Goal: Task Accomplishment & Management: Manage account settings

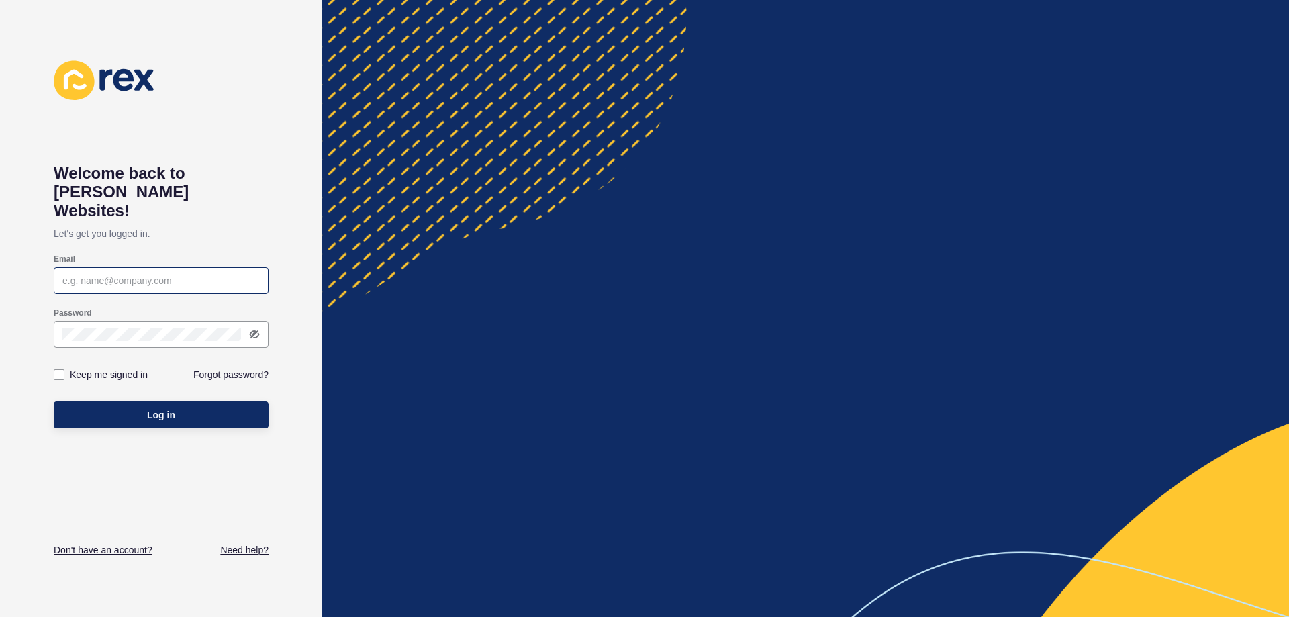
click at [250, 270] on div at bounding box center [161, 280] width 215 height 27
click at [140, 267] on div at bounding box center [161, 280] width 215 height 27
drag, startPoint x: 139, startPoint y: 255, endPoint x: 92, endPoint y: 262, distance: 47.6
click at [92, 274] on input "Email" at bounding box center [160, 280] width 197 height 13
click at [254, 331] on icon at bounding box center [255, 334] width 8 height 7
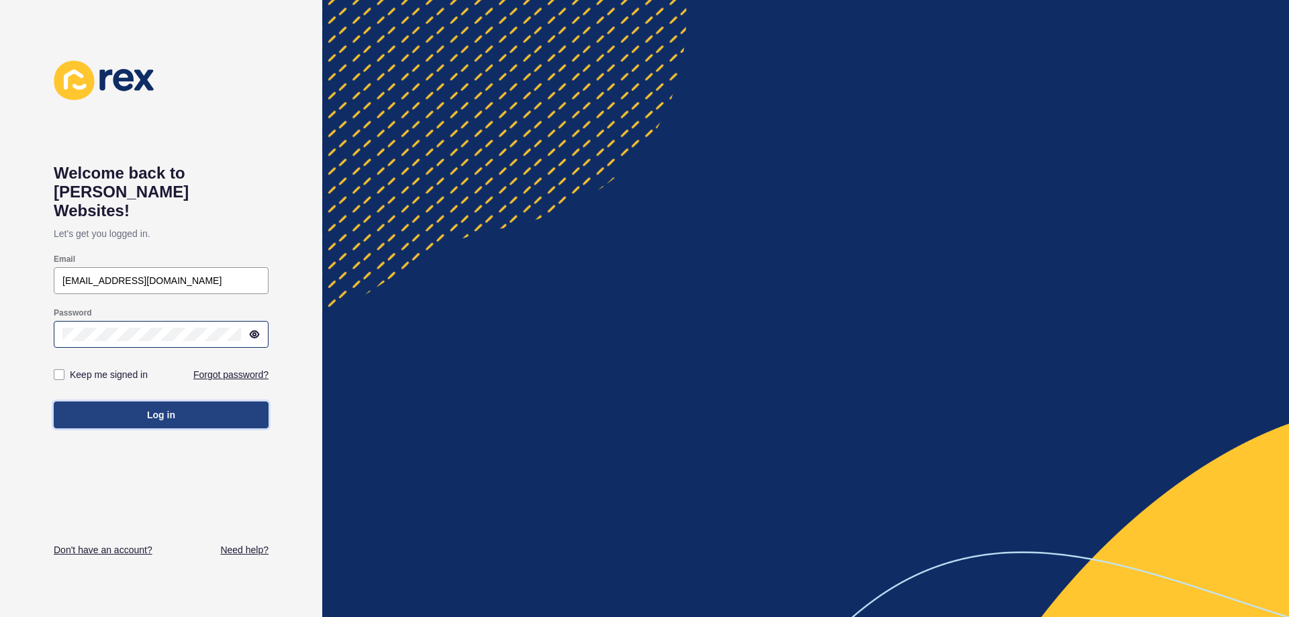
click at [108, 401] on button "Log in" at bounding box center [161, 414] width 215 height 27
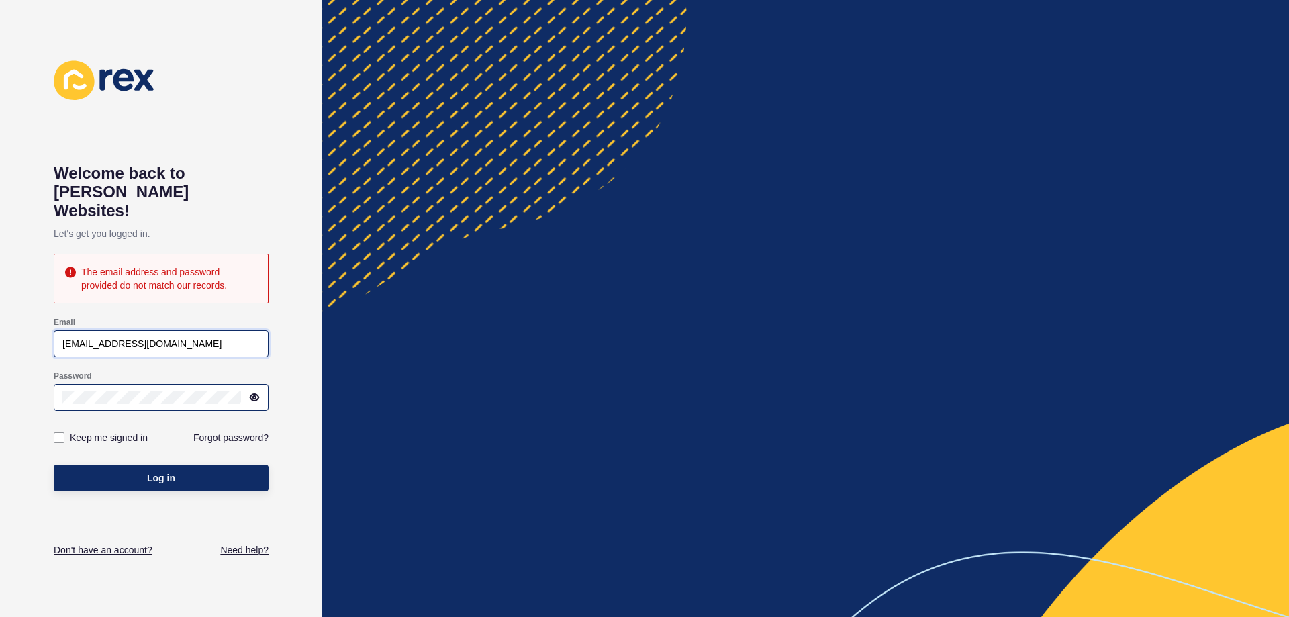
click at [75, 337] on input "[EMAIL_ADDRESS][DOMAIN_NAME]" at bounding box center [160, 343] width 197 height 13
click at [54, 465] on button "Log in" at bounding box center [161, 478] width 215 height 27
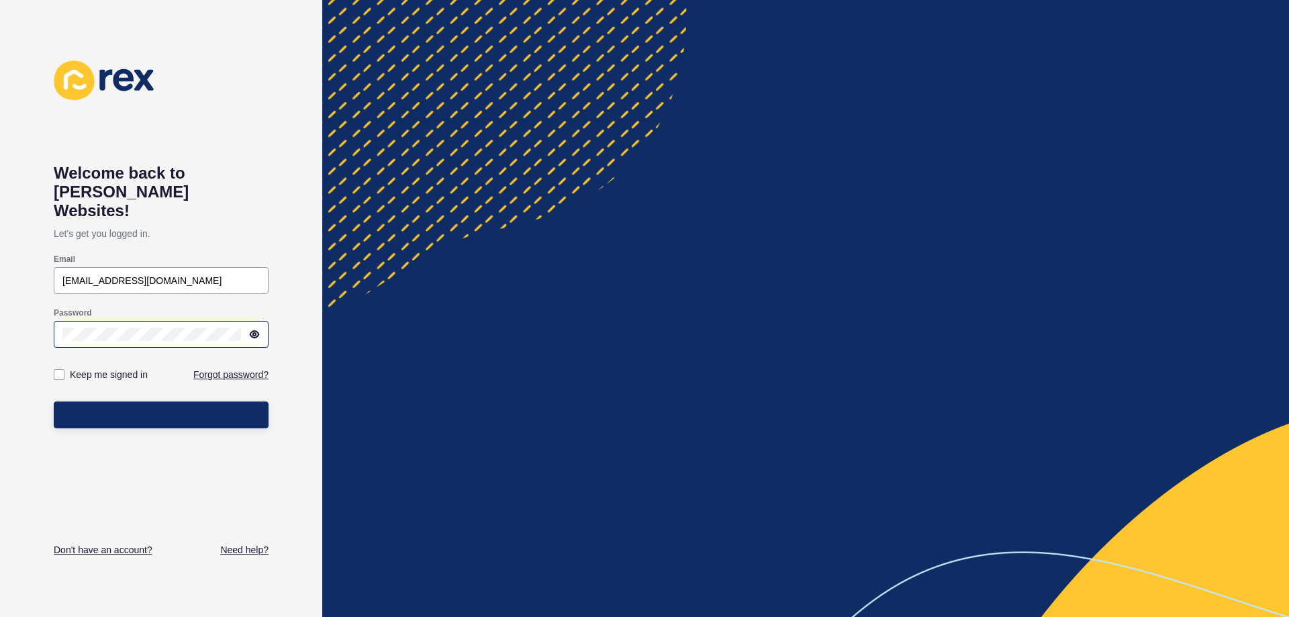
click at [92, 411] on div "Log in" at bounding box center [161, 415] width 215 height 40
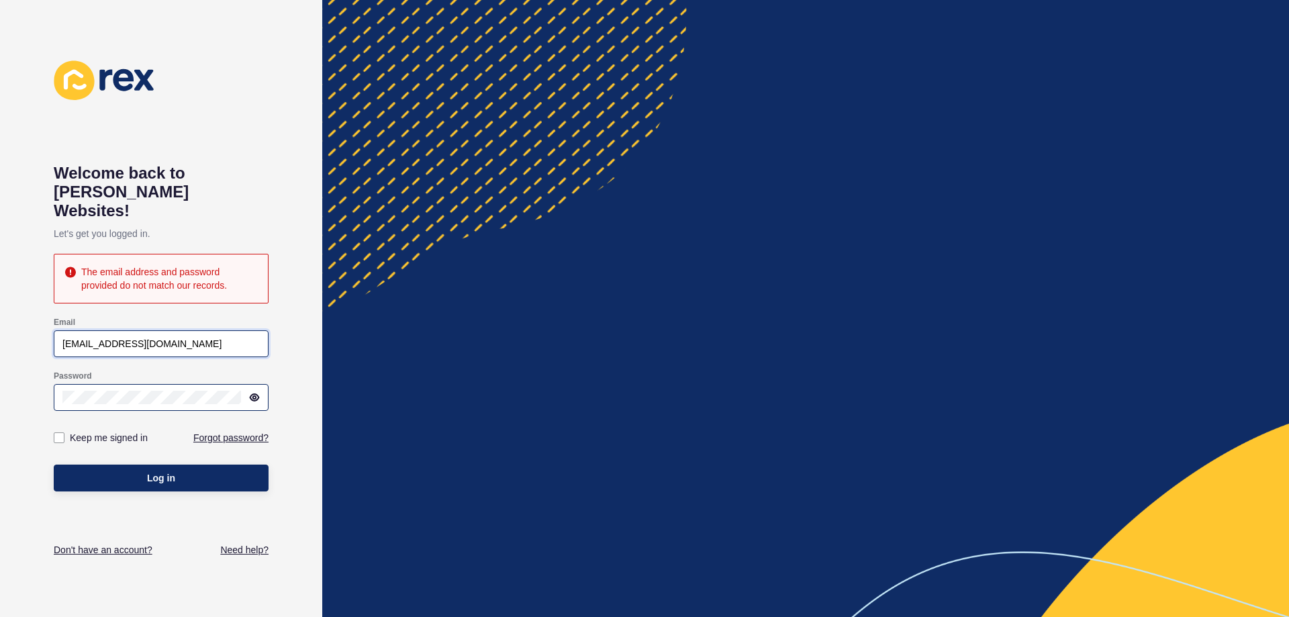
click at [166, 337] on input "[EMAIL_ADDRESS][DOMAIN_NAME]" at bounding box center [160, 343] width 197 height 13
click at [4, 373] on div "Welcome back to [PERSON_NAME] Websites! Let's get you logged in. The email addr…" at bounding box center [161, 308] width 322 height 617
click at [77, 418] on div "Keep me signed in" at bounding box center [107, 438] width 107 height 40
click at [92, 465] on button "Log in" at bounding box center [161, 478] width 215 height 27
click at [143, 337] on input "[EMAIL_ADDRESS][DOMAIN_NAME]" at bounding box center [160, 343] width 197 height 13
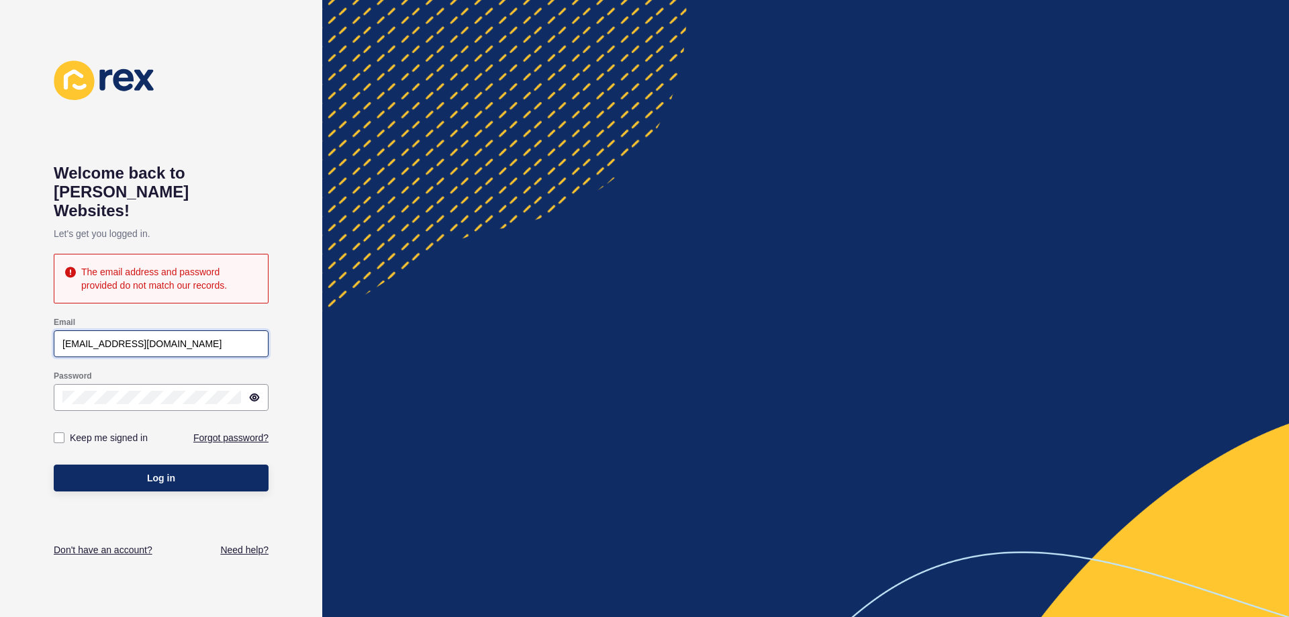
click at [75, 337] on input "[EMAIL_ADDRESS][DOMAIN_NAME]" at bounding box center [160, 343] width 197 height 13
click at [77, 337] on input "[EMAIL_ADDRESS][DOMAIN_NAME]" at bounding box center [160, 343] width 197 height 13
click at [135, 337] on input "[EMAIL_ADDRESS][DOMAIN_NAME]" at bounding box center [160, 343] width 197 height 13
type input "[EMAIL_ADDRESS][DOMAIN_NAME]"
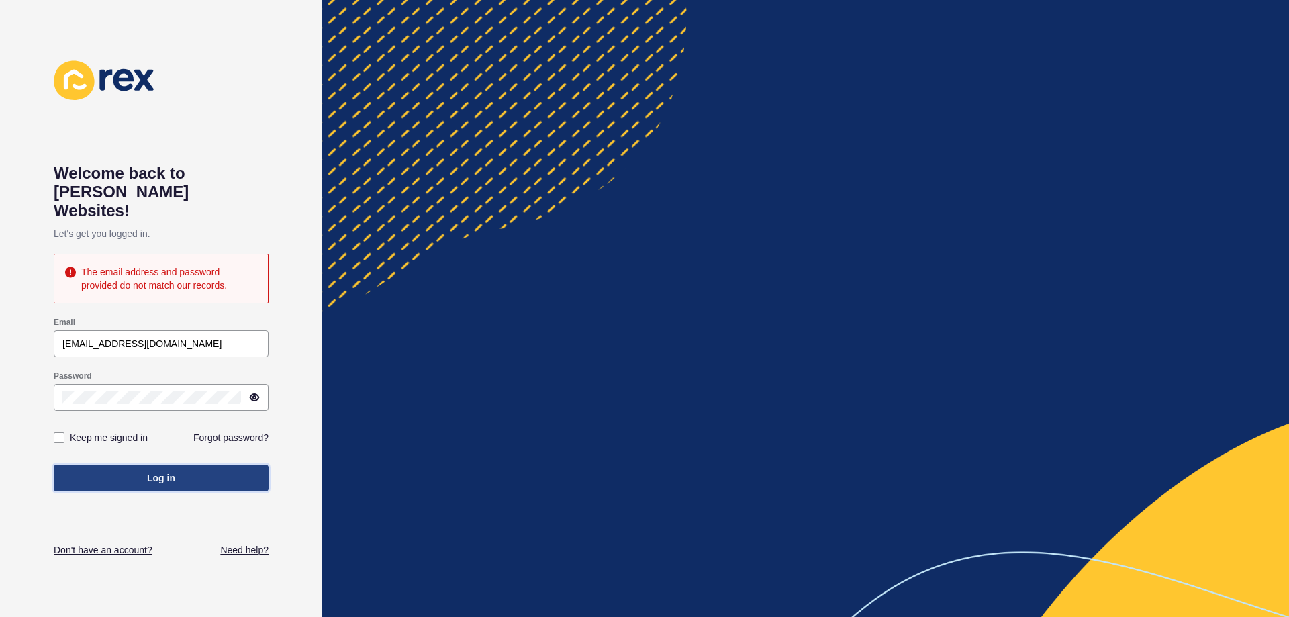
click at [97, 467] on button "Log in" at bounding box center [161, 478] width 215 height 27
click at [207, 465] on button "Log in" at bounding box center [161, 478] width 215 height 27
click at [173, 465] on button "Log in" at bounding box center [161, 478] width 215 height 27
click at [217, 371] on div "Password" at bounding box center [161, 376] width 215 height 11
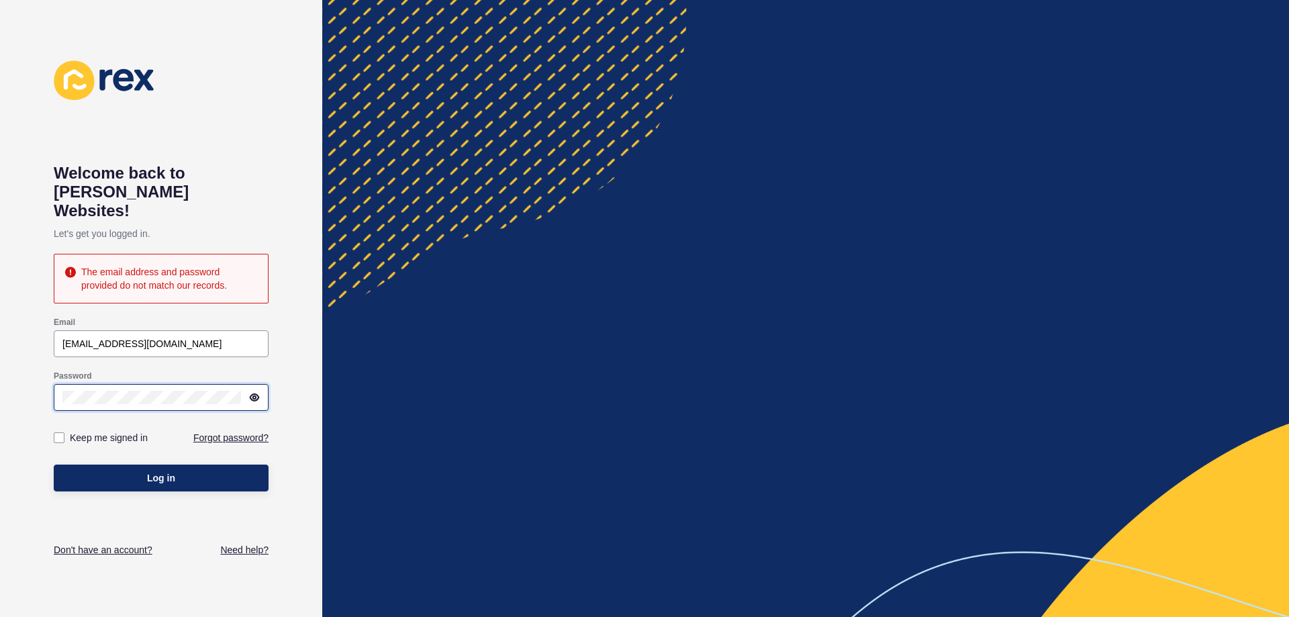
click at [41, 374] on div "Welcome back to [PERSON_NAME] Websites! Let's get you logged in. The email addr…" at bounding box center [161, 308] width 322 height 617
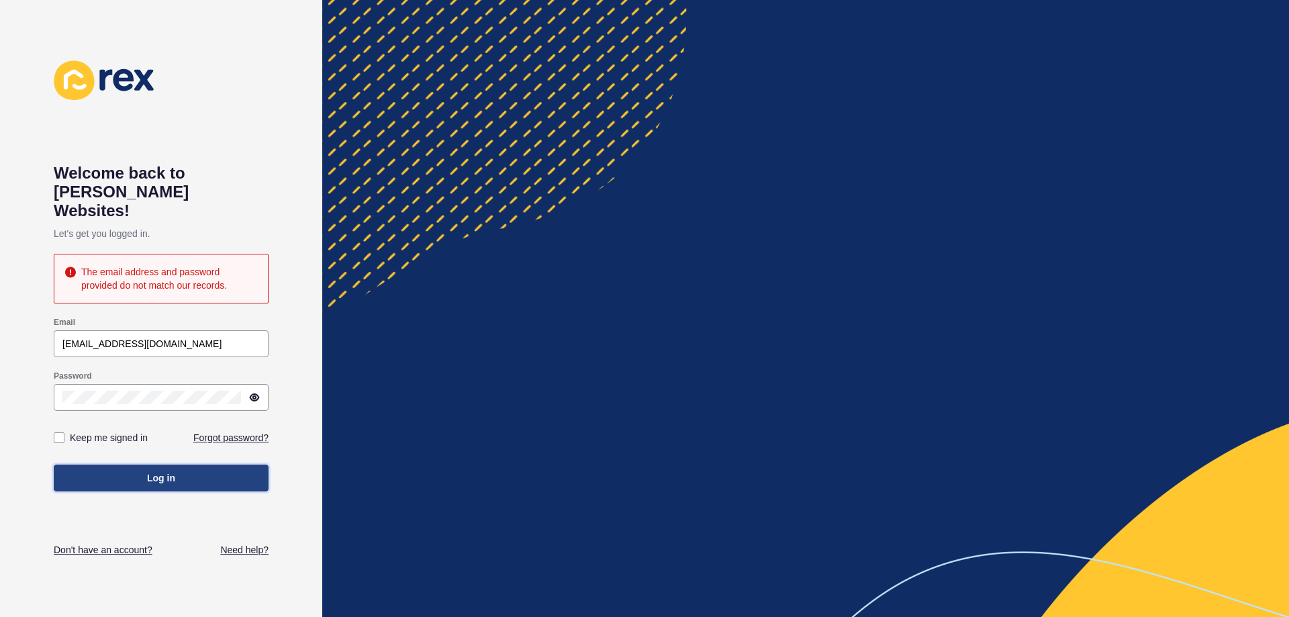
click at [85, 465] on button "Log in" at bounding box center [161, 478] width 215 height 27
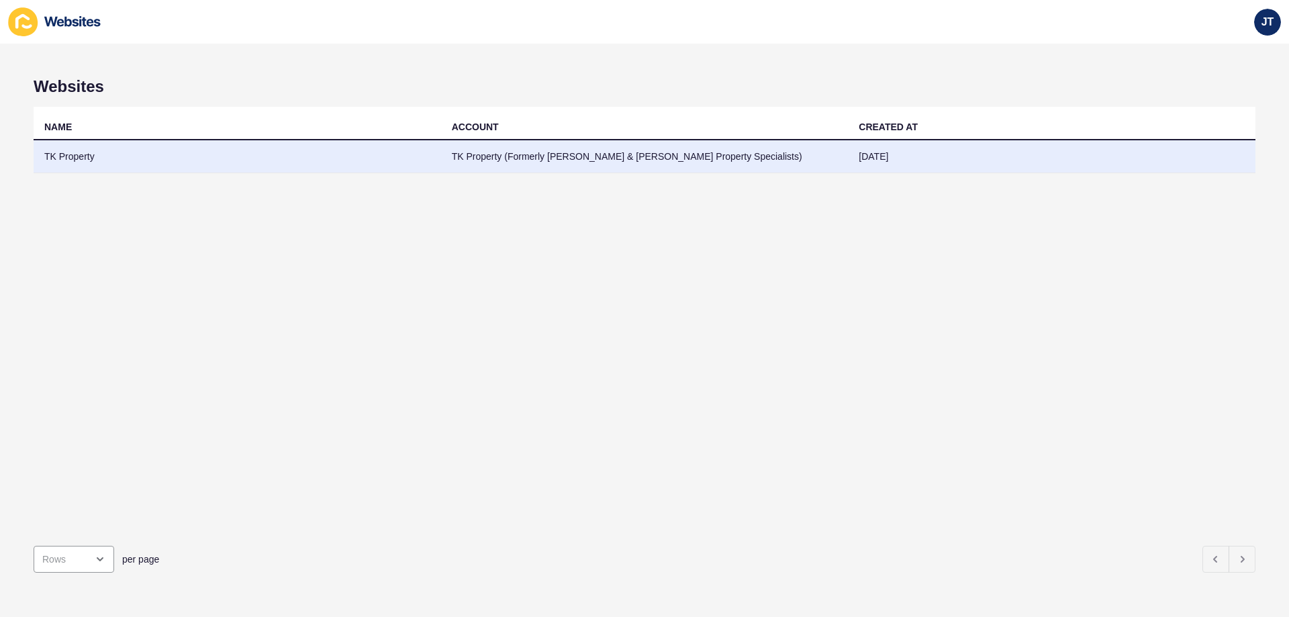
click at [559, 158] on td "TK Property (Formerly [PERSON_NAME] & [PERSON_NAME] Property Specialists)" at bounding box center [644, 156] width 407 height 33
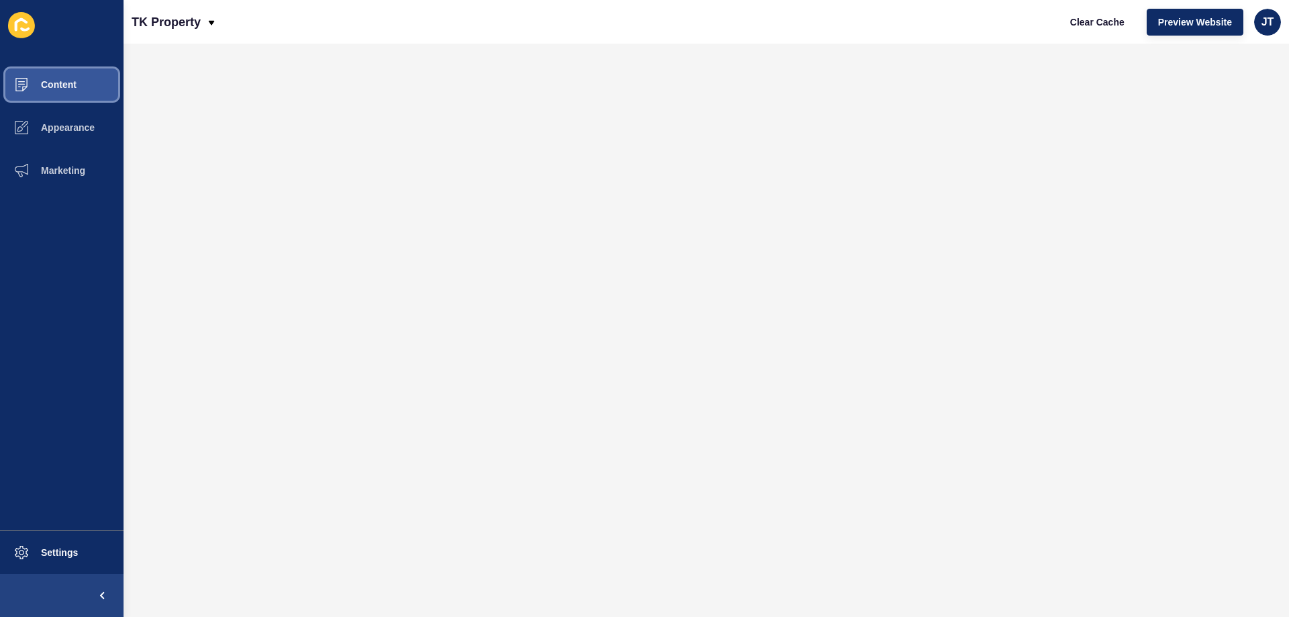
click at [82, 89] on button "Content" at bounding box center [62, 84] width 124 height 43
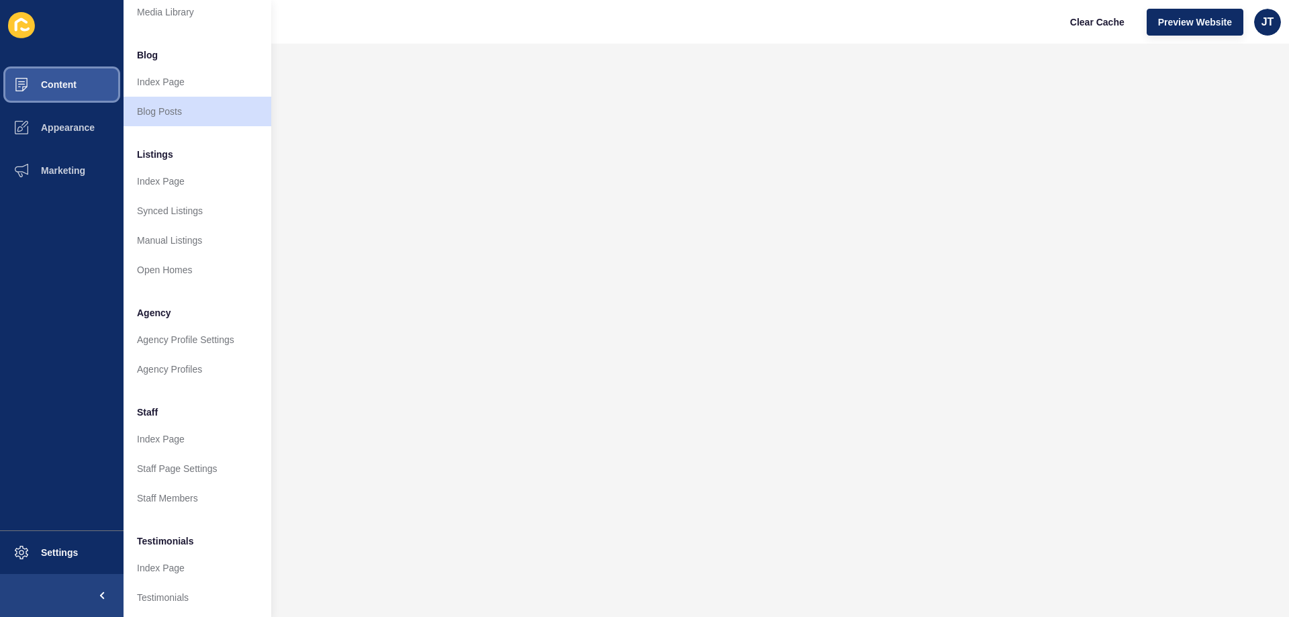
scroll to position [134, 0]
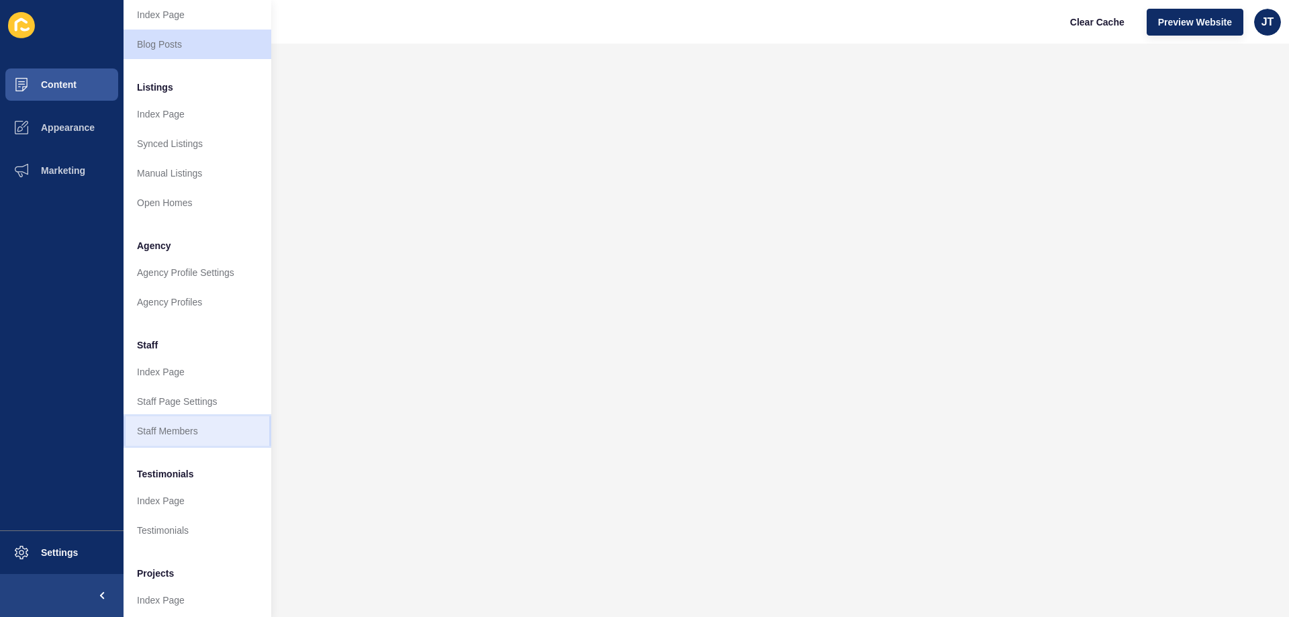
click at [174, 429] on link "Staff Members" at bounding box center [198, 431] width 148 height 30
